Goal: Task Accomplishment & Management: Manage account settings

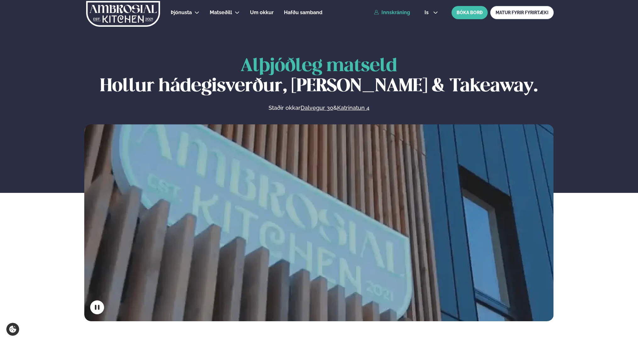
click at [402, 13] on link "Innskráning" at bounding box center [392, 13] width 36 height 6
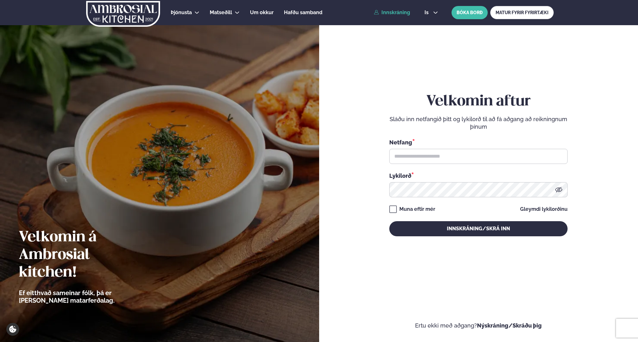
click at [444, 146] on div "Netfang *" at bounding box center [478, 142] width 178 height 8
click at [445, 157] on input "text" at bounding box center [478, 156] width 178 height 15
type input "**********"
click at [470, 225] on button "Innskráning/Skrá inn" at bounding box center [478, 228] width 178 height 15
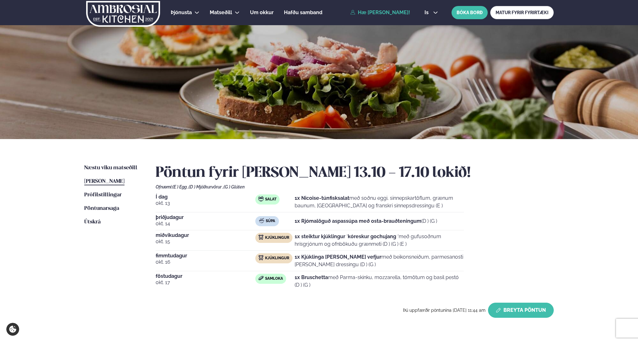
click at [520, 309] on button "Breyta Pöntun" at bounding box center [521, 310] width 66 height 15
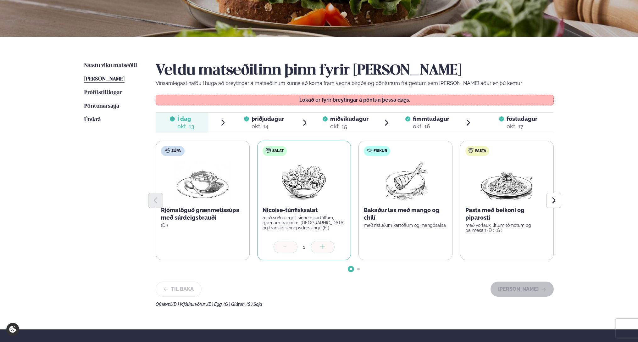
scroll to position [104, 0]
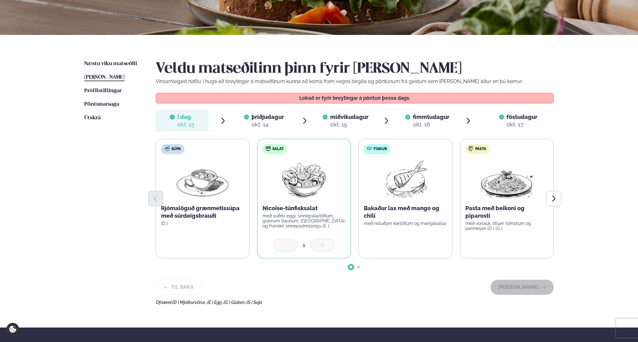
click at [424, 281] on div "Til baka [PERSON_NAME]" at bounding box center [355, 287] width 398 height 15
